Goal: Find specific page/section: Find specific page/section

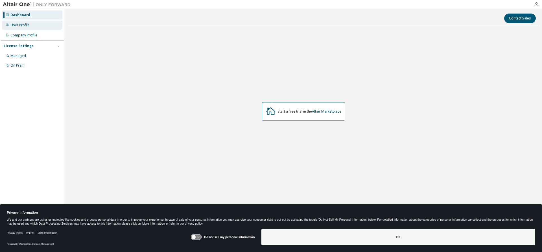
click at [24, 27] on div "User Profile" at bounding box center [19, 25] width 19 height 5
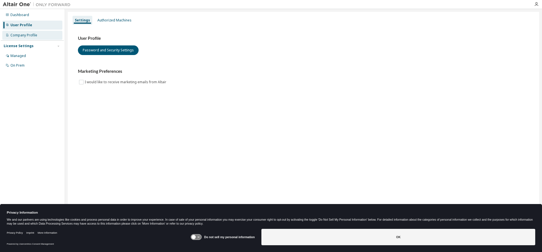
click at [33, 35] on div "Company Profile" at bounding box center [23, 35] width 27 height 5
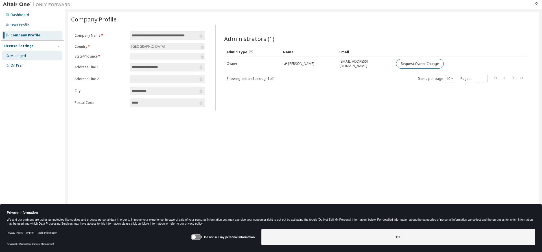
click at [27, 54] on div "Managed" at bounding box center [32, 55] width 60 height 9
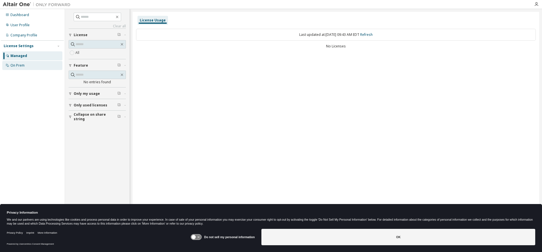
click at [21, 62] on div "On Prem" at bounding box center [32, 65] width 60 height 9
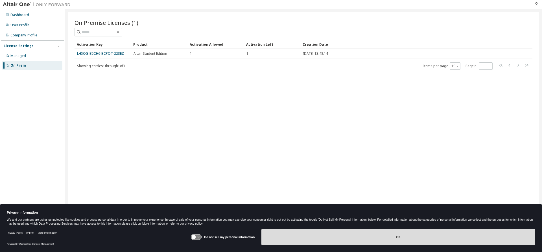
click at [411, 240] on button "OK" at bounding box center [398, 237] width 274 height 16
